Goal: Check status: Check status

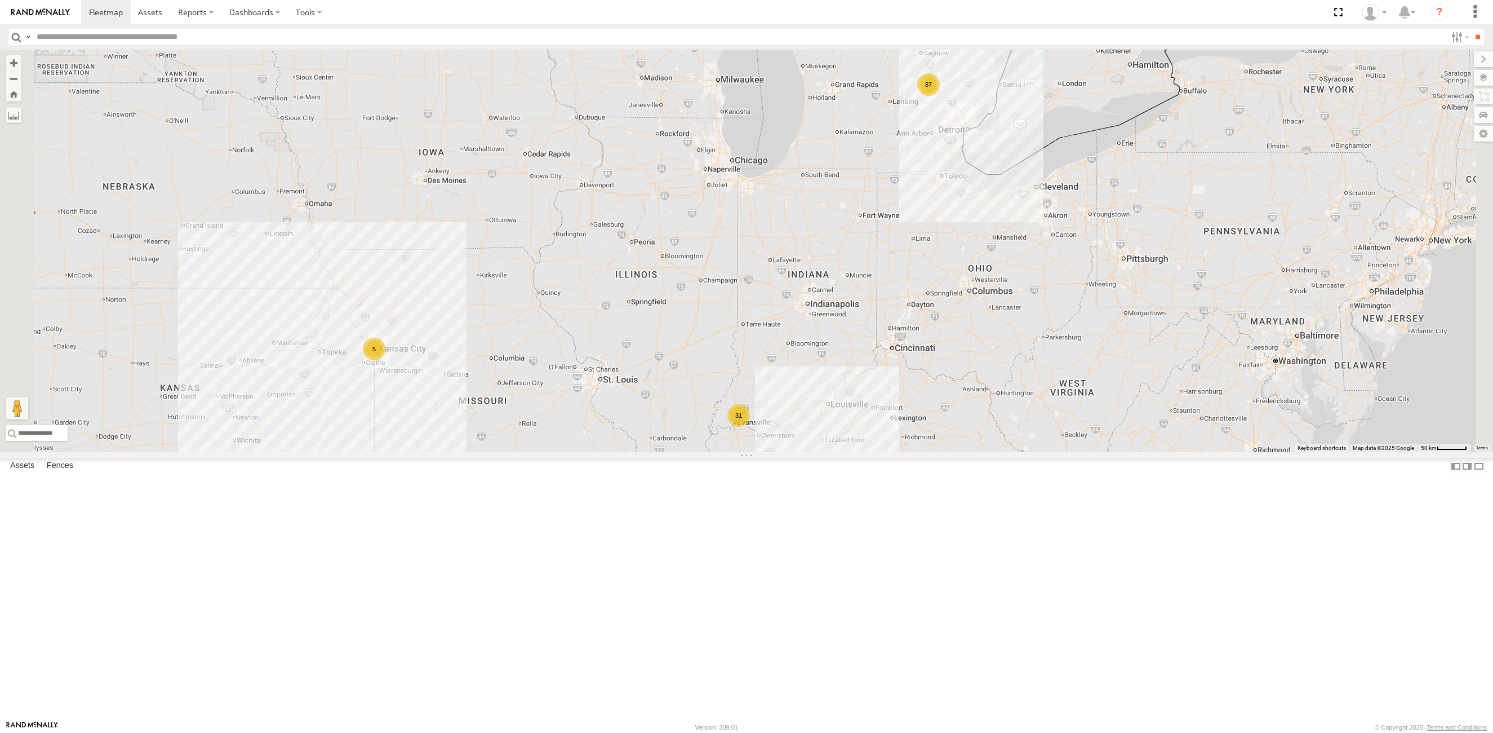
click at [0, 0] on span "Satellite + Roadmap" at bounding box center [0, 0] width 0 height 0
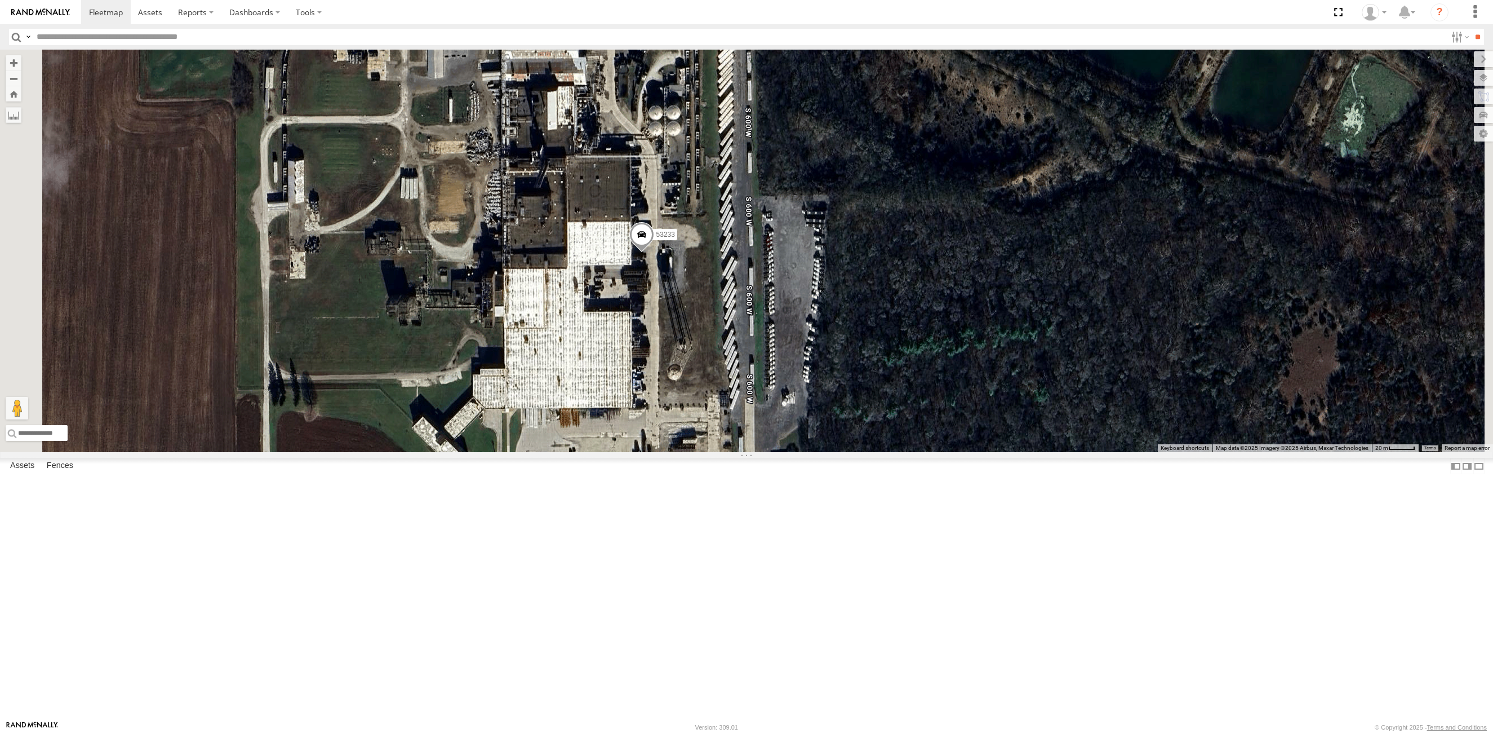
drag, startPoint x: 682, startPoint y: 331, endPoint x: 737, endPoint y: 383, distance: 74.5
click at [737, 383] on div "53216 53223 53230 53251 53278 53142 53249 53279 53103 53207 53256 53289 53208 5…" at bounding box center [746, 251] width 1493 height 402
